Goal: Information Seeking & Learning: Learn about a topic

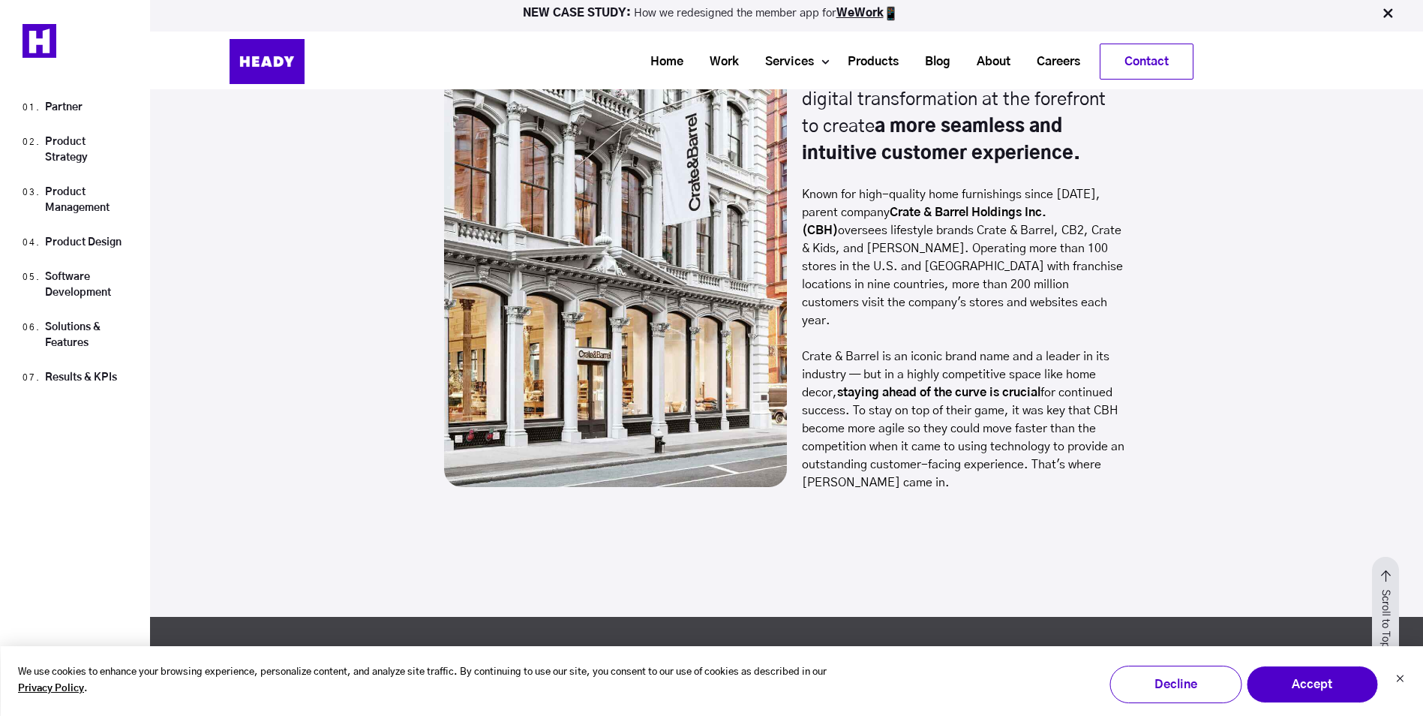
scroll to position [1350, 0]
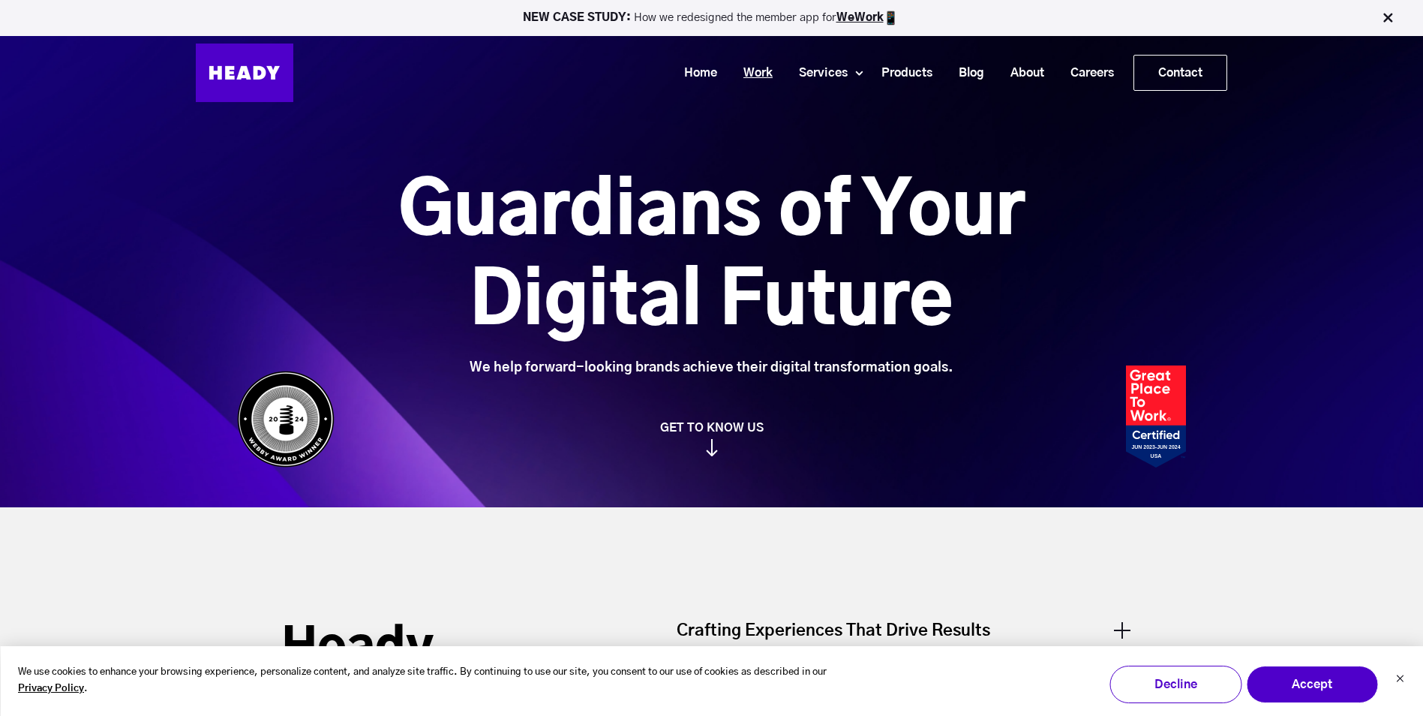
click at [750, 72] on link "Work" at bounding box center [753, 73] width 56 height 28
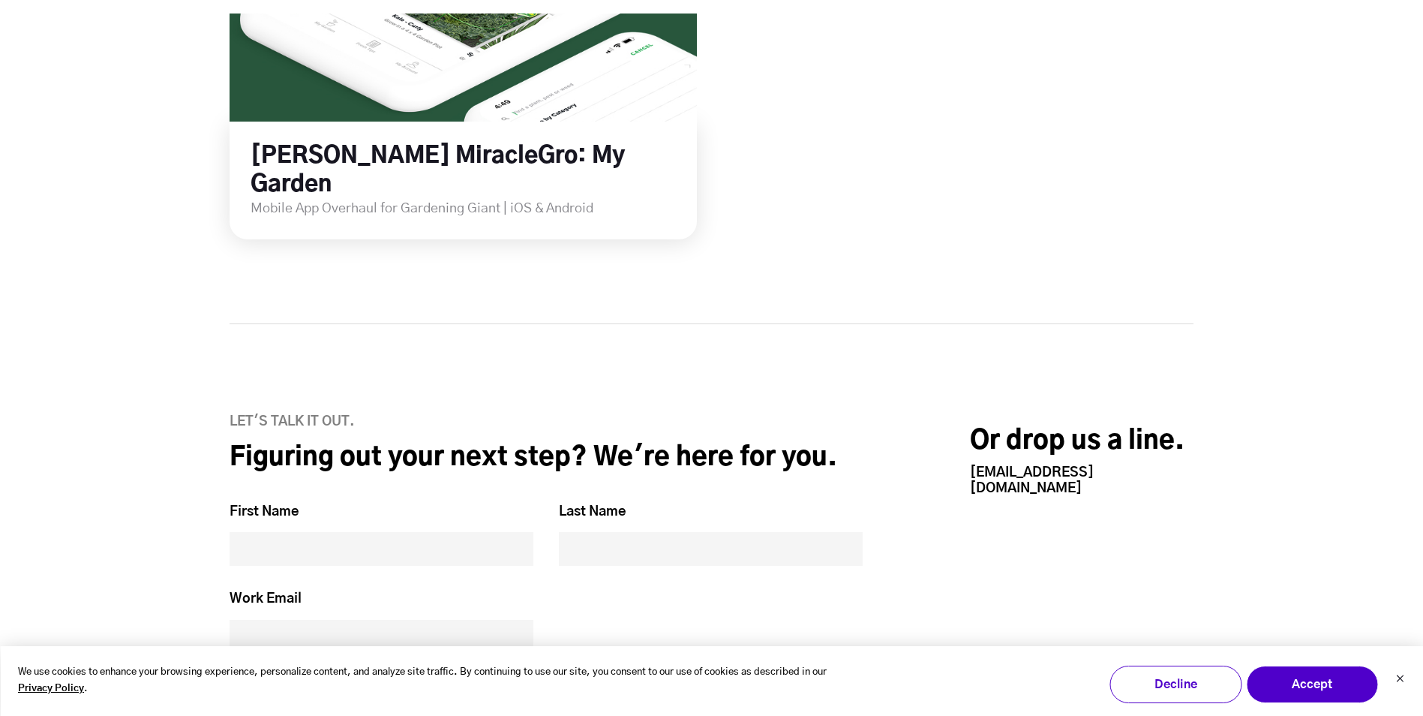
scroll to position [3449, 0]
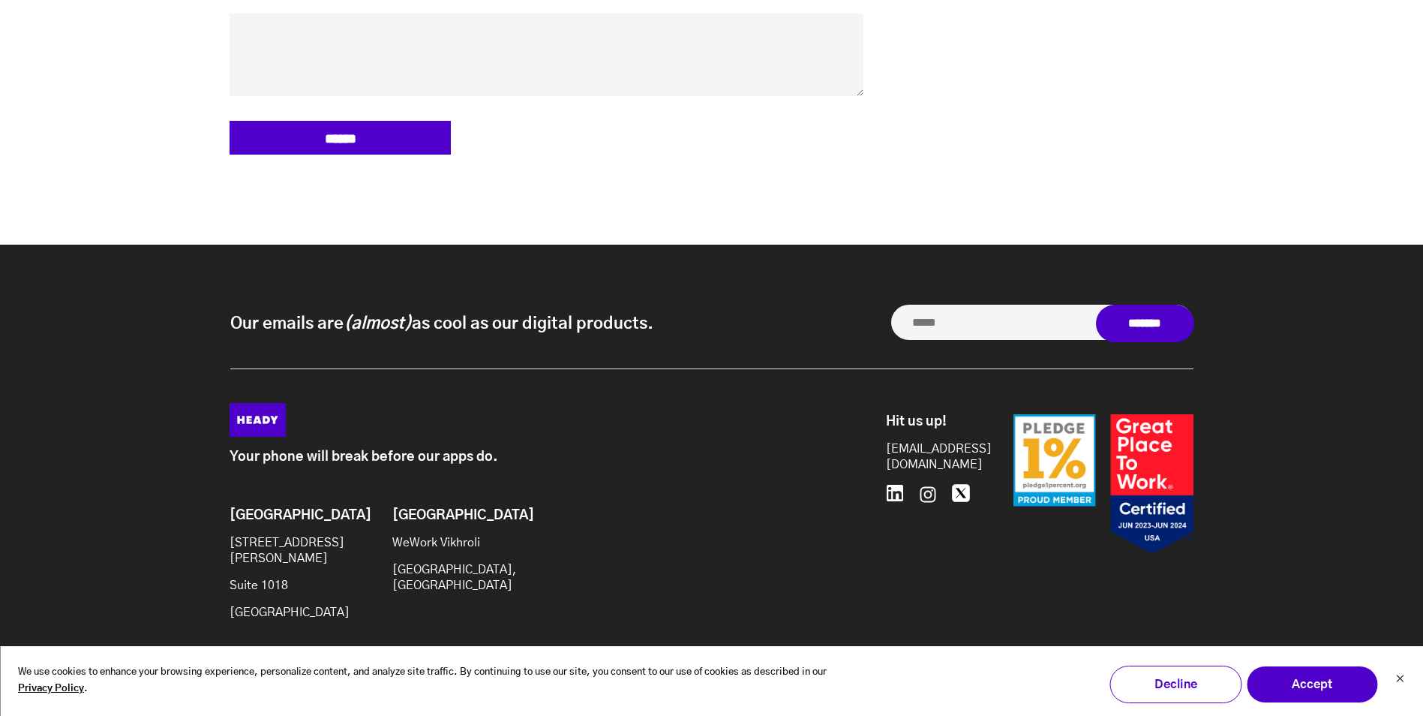
click at [393, 449] on p "Your phone will break before our apps do." at bounding box center [524, 457] width 589 height 16
click at [1148, 682] on button "Decline" at bounding box center [1175, 684] width 132 height 38
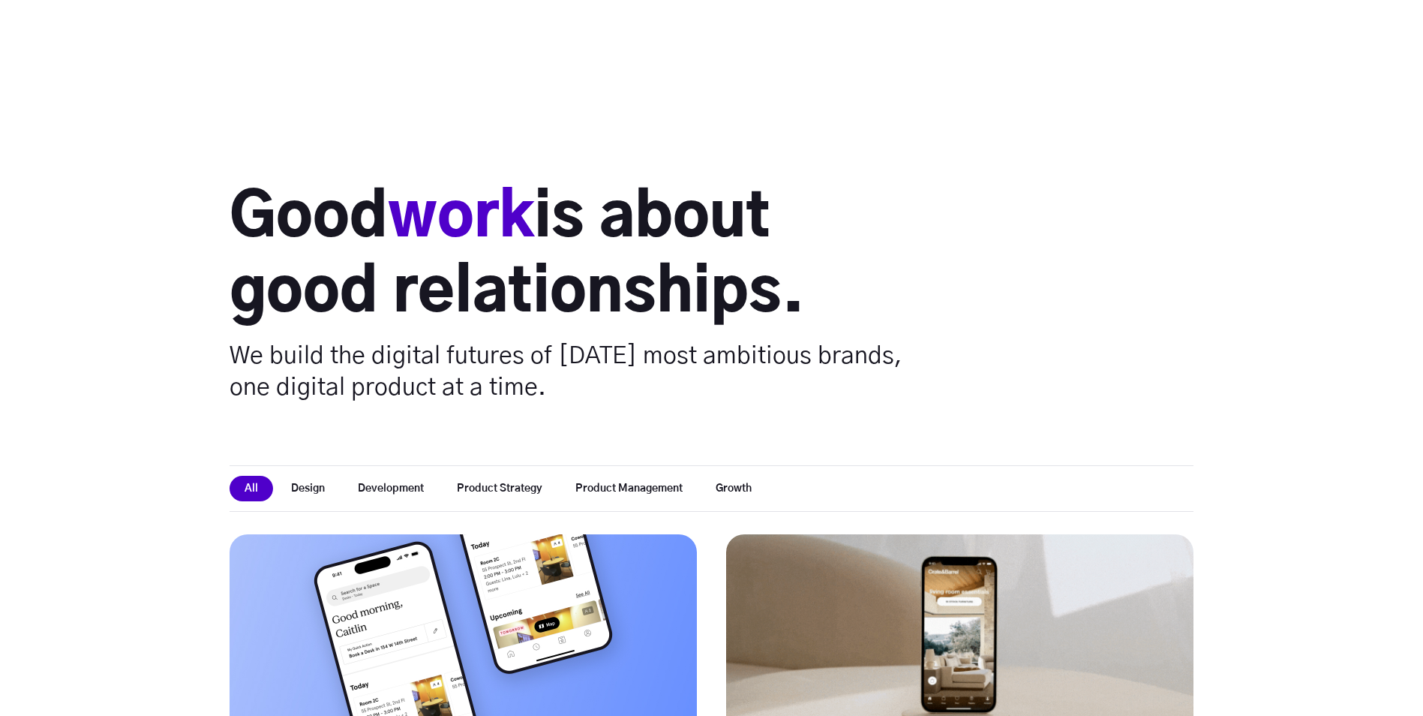
scroll to position [3449, 0]
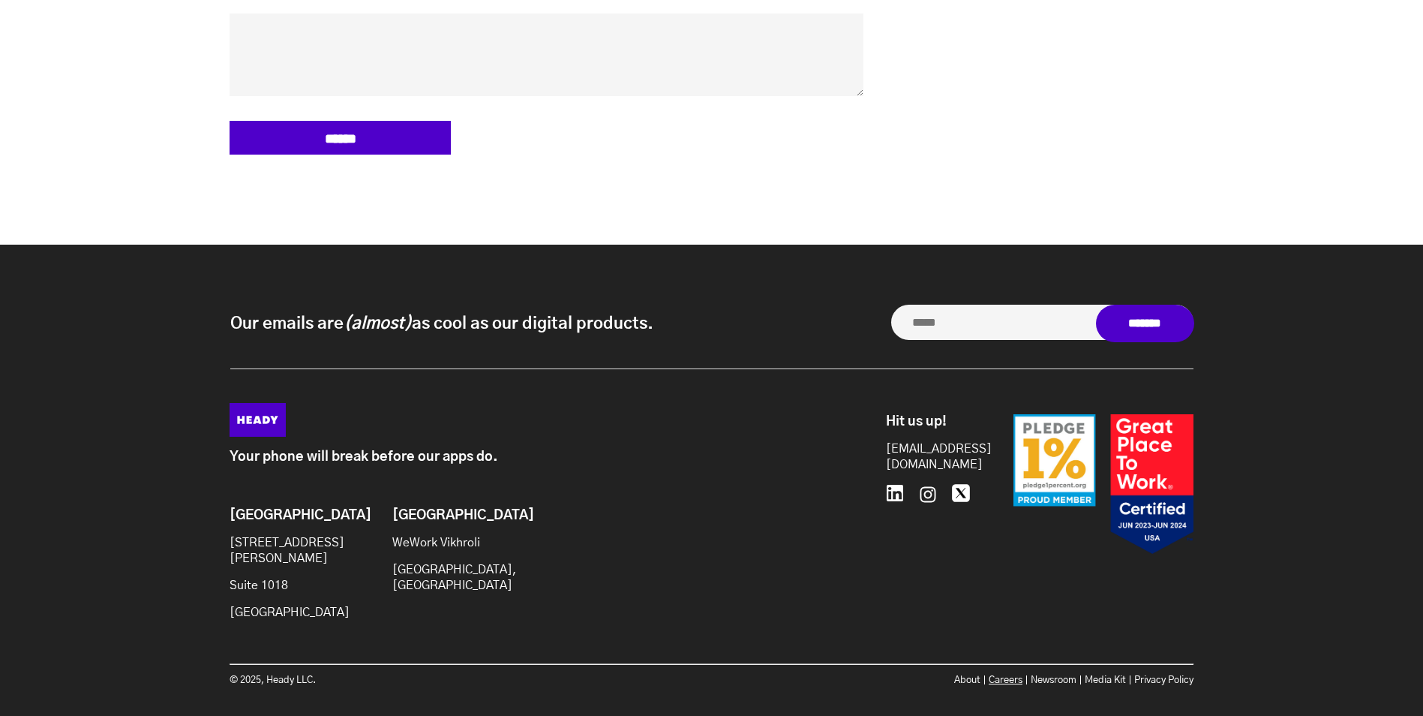
click at [999, 675] on link "Careers" at bounding box center [1006, 680] width 34 height 10
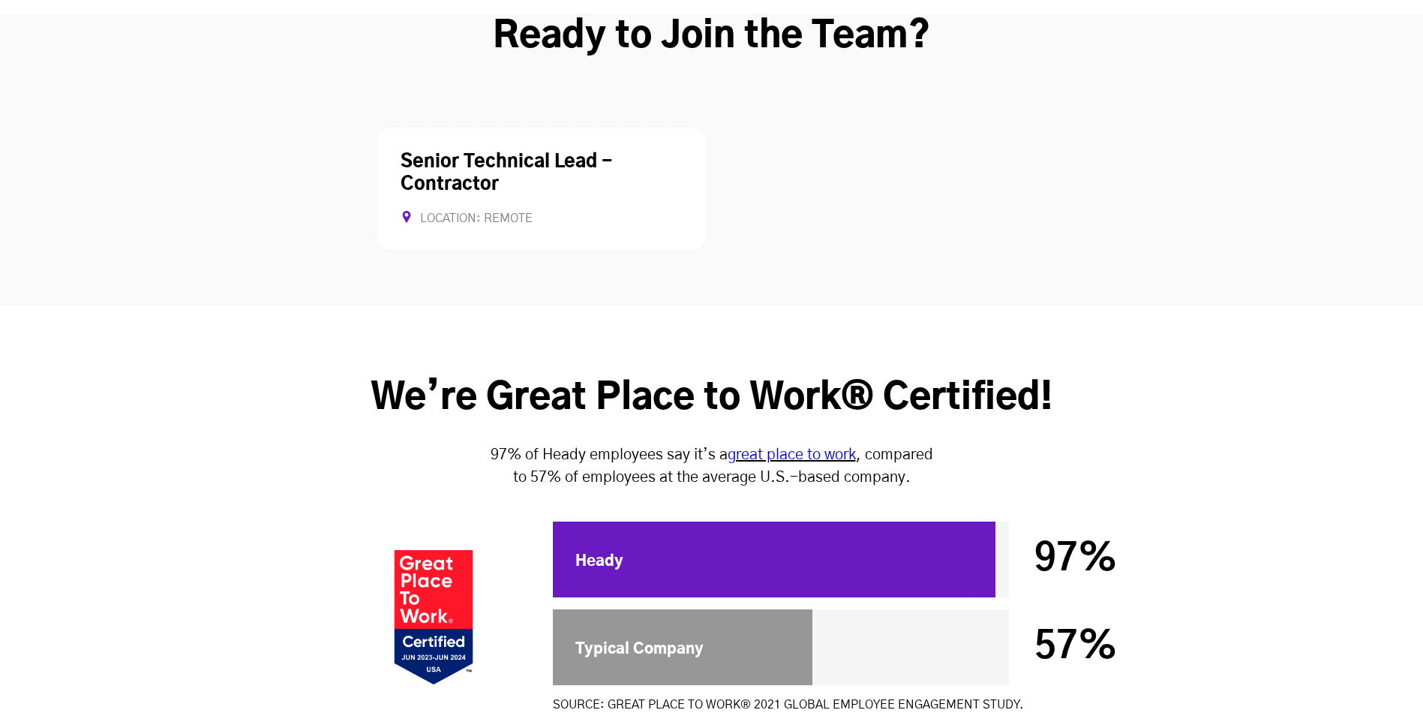
scroll to position [4050, 0]
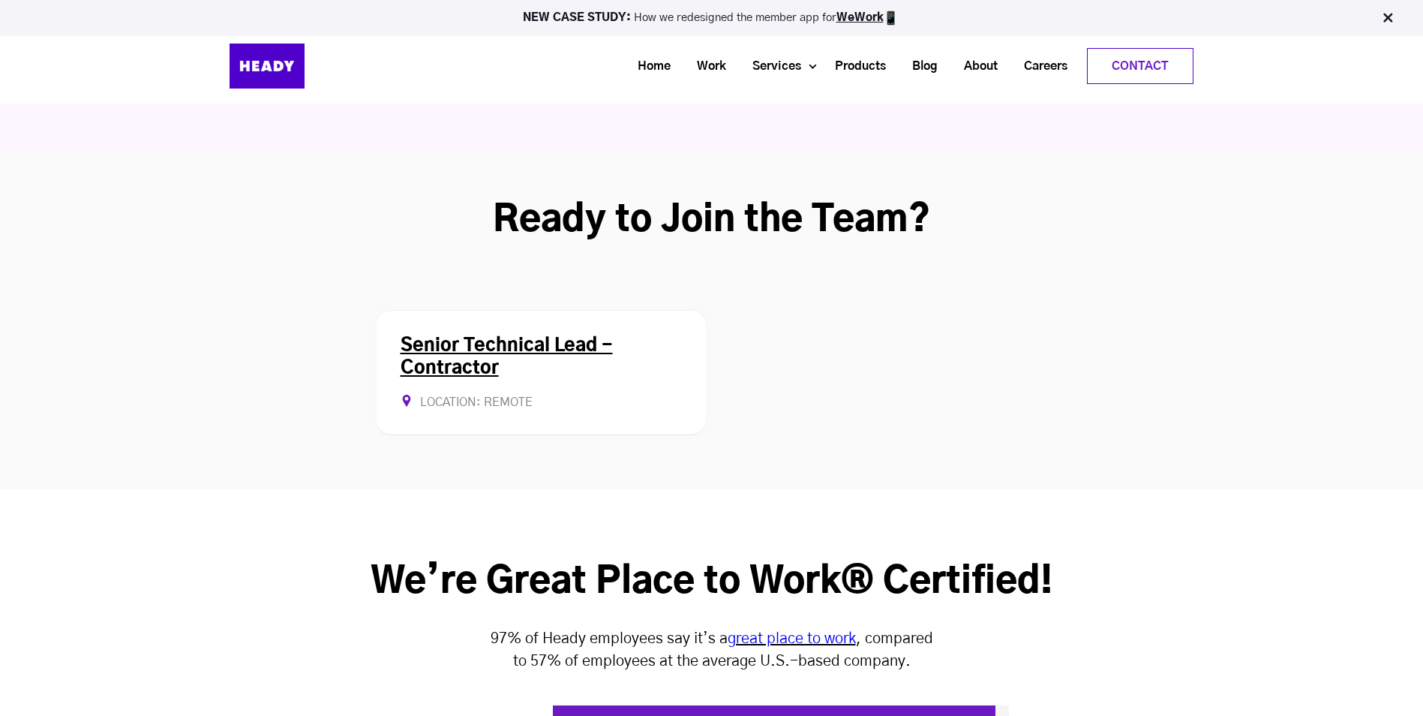
click at [581, 310] on div "Senior Technical Lead - Contractor Location: Remote Contract Allows Remote" at bounding box center [541, 372] width 329 height 125
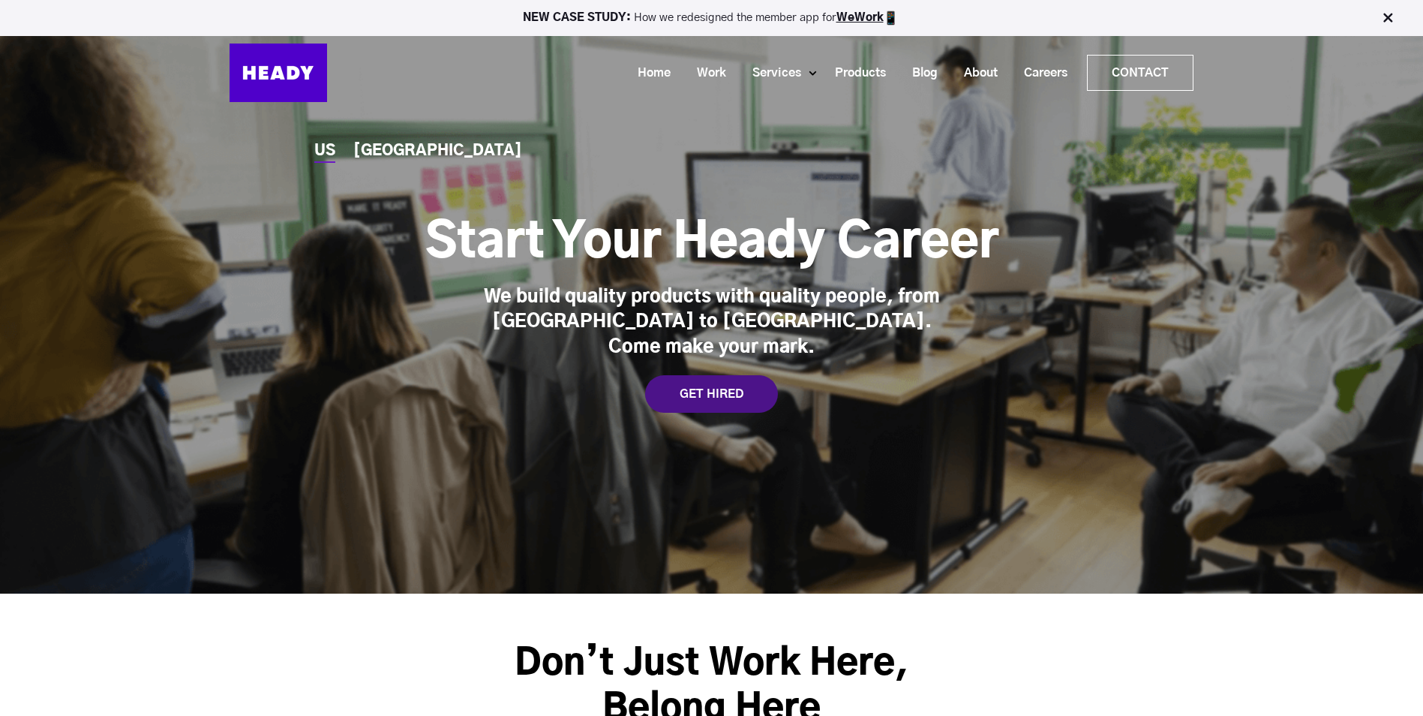
click at [721, 375] on div "GET HIRED" at bounding box center [711, 394] width 133 height 38
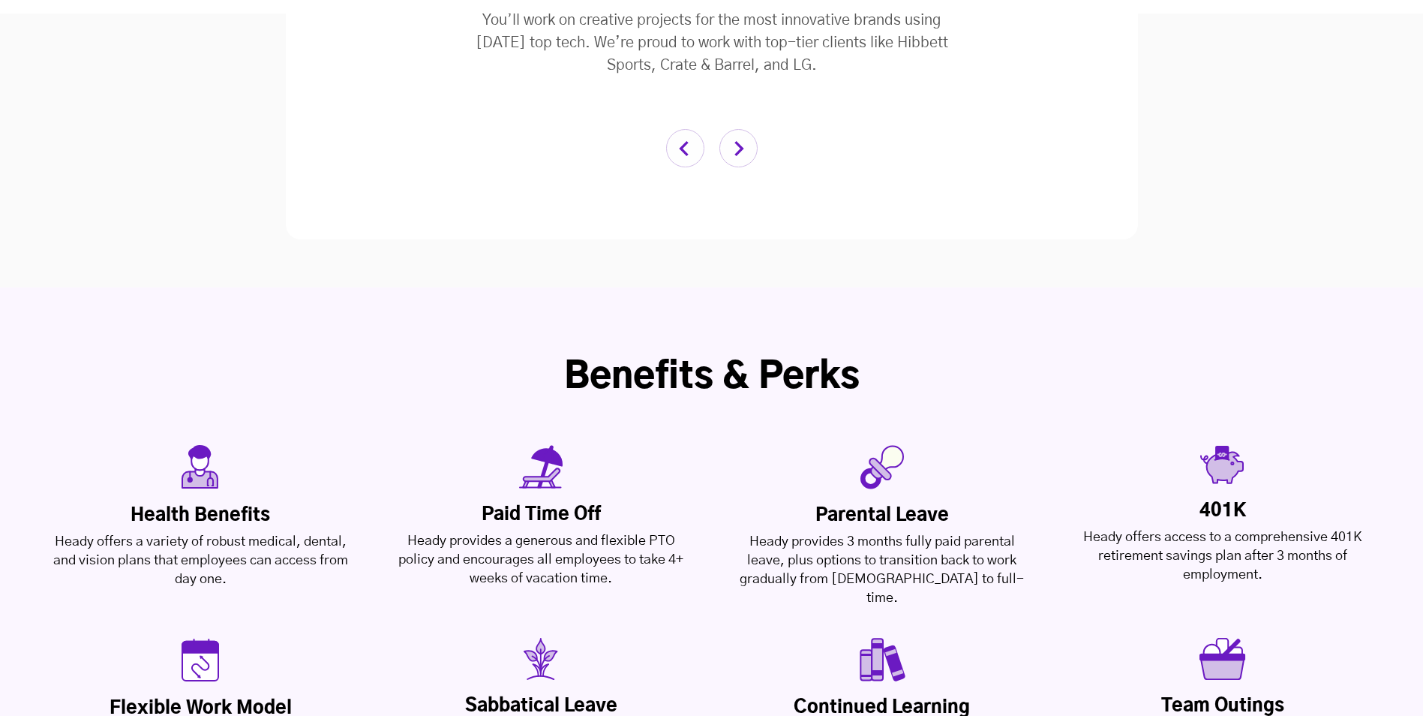
scroll to position [3881, 0]
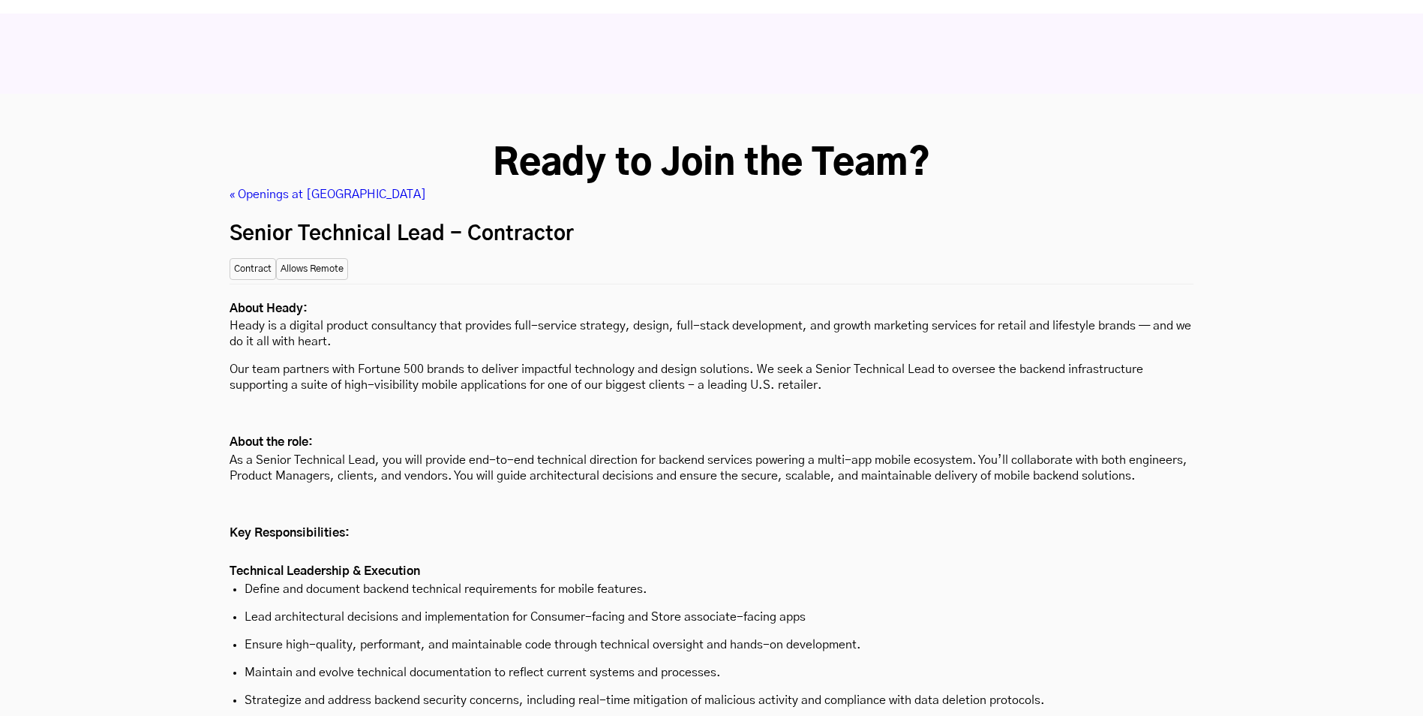
click at [289, 188] on link "« Openings at [GEOGRAPHIC_DATA]" at bounding box center [328, 194] width 197 height 12
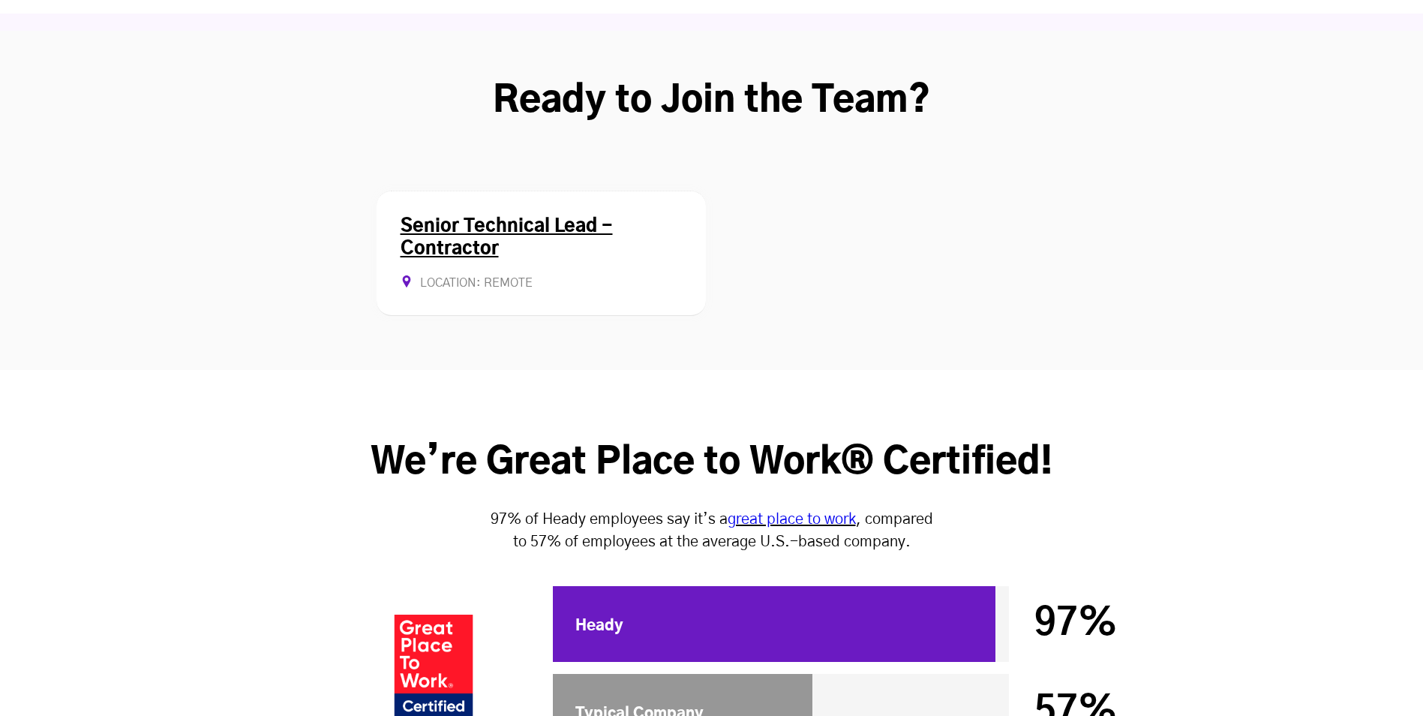
click at [519, 218] on link "Senior Technical Lead - Contractor" at bounding box center [507, 238] width 212 height 41
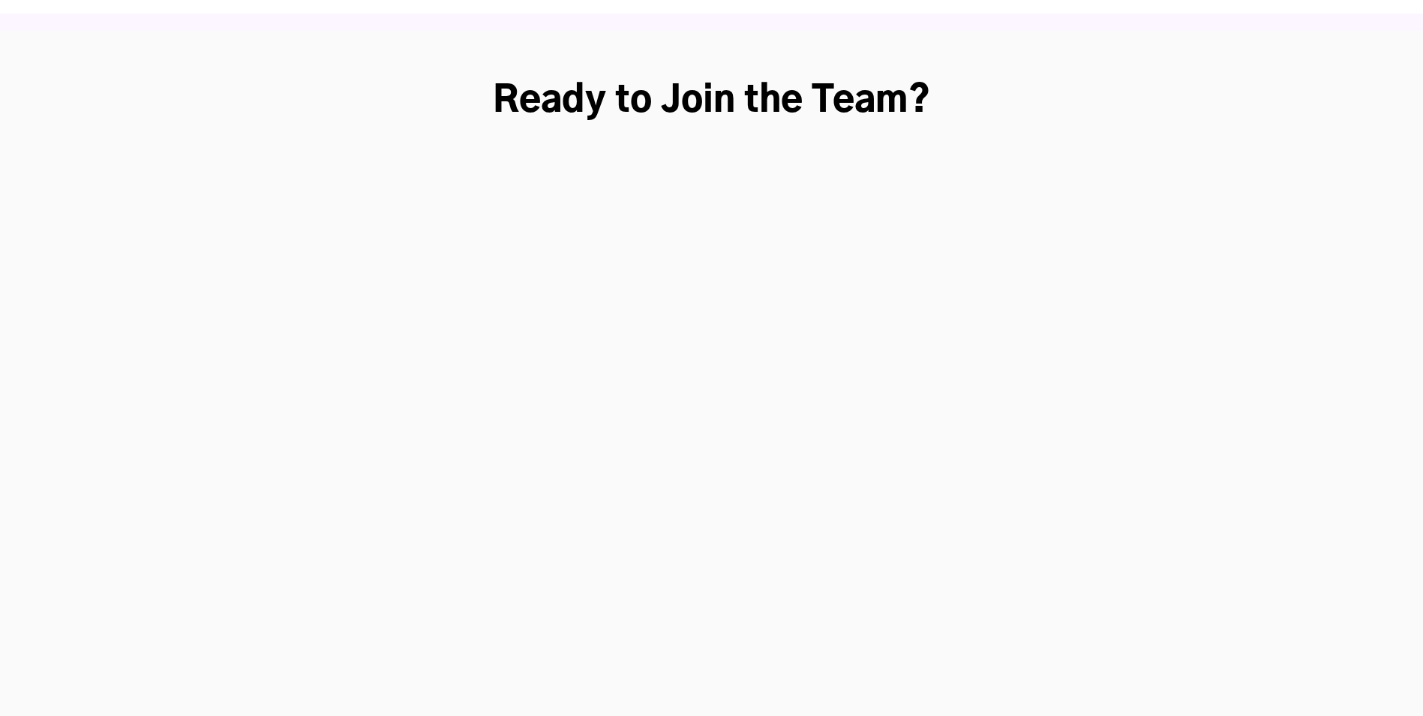
scroll to position [3974, 0]
